Goal: Information Seeking & Learning: Learn about a topic

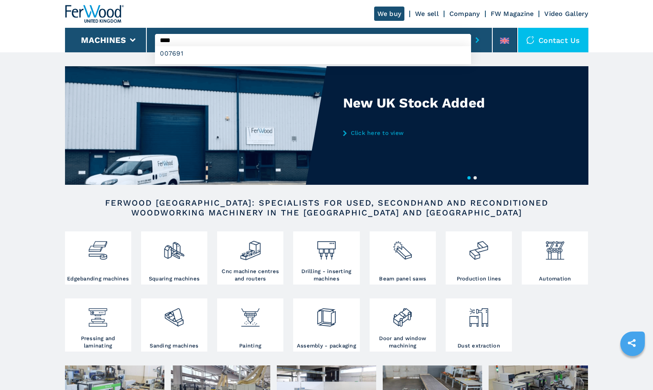
type input "****"
click at [471, 31] on button "submit-button" at bounding box center [477, 40] width 13 height 19
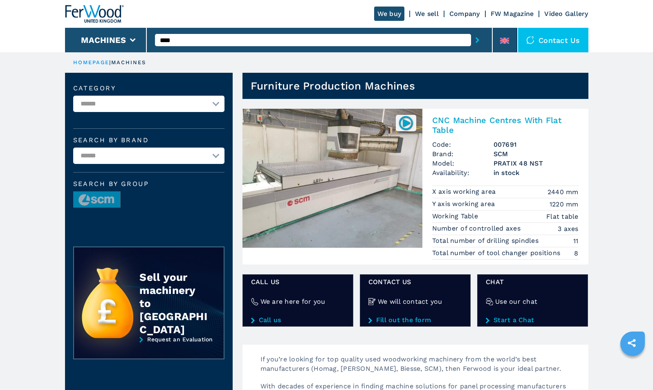
click at [407, 122] on img at bounding box center [406, 123] width 16 height 16
click at [342, 185] on img at bounding box center [332, 178] width 180 height 139
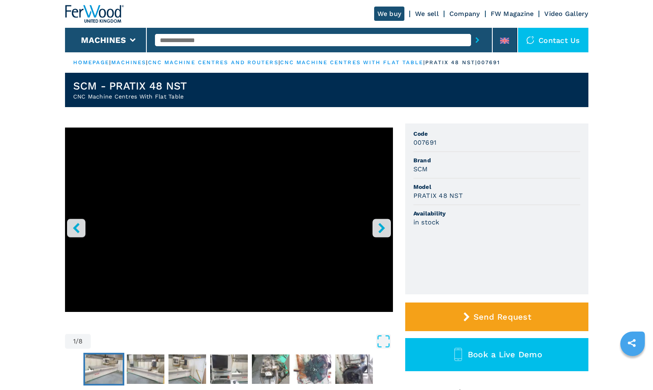
click at [110, 365] on img "Go to Slide 2" at bounding box center [104, 368] width 38 height 29
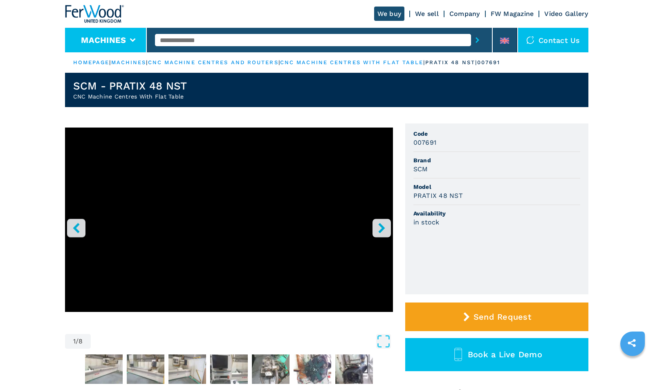
click at [104, 35] on button "Machines" at bounding box center [103, 40] width 45 height 10
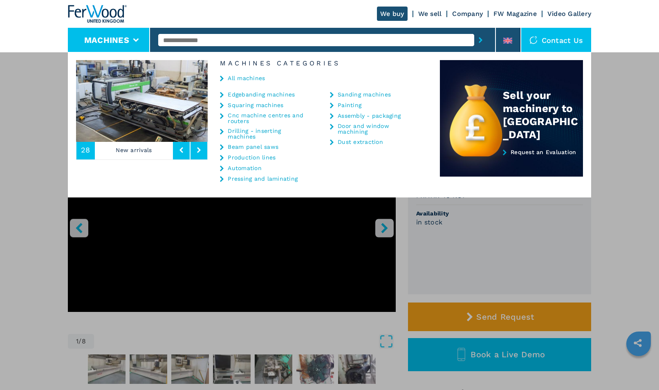
click at [105, 13] on img at bounding box center [97, 14] width 59 height 18
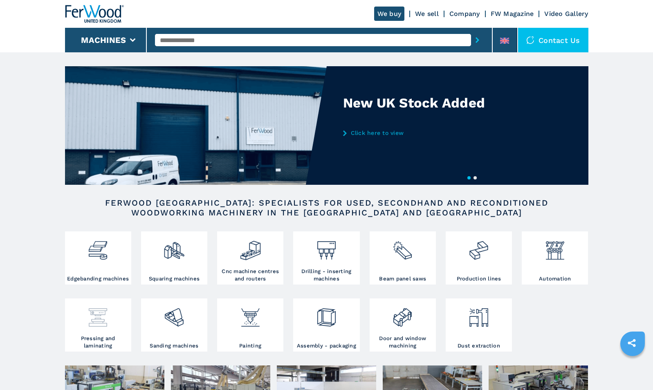
click at [105, 322] on img at bounding box center [98, 314] width 22 height 28
